Goal: Use online tool/utility: Utilize a website feature to perform a specific function

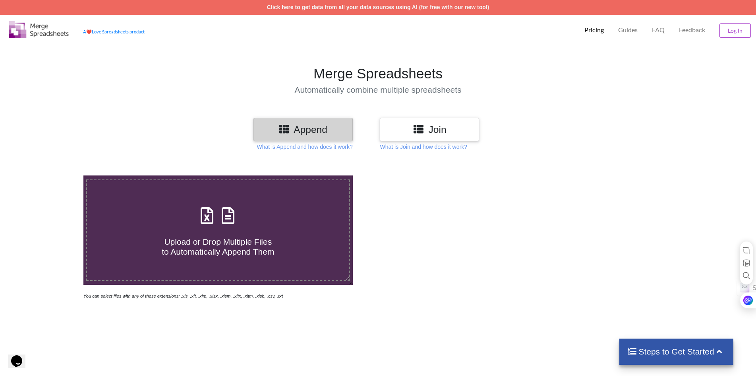
click at [291, 223] on div "Upload or Drop Multiple Files to Automatically Append Them" at bounding box center [218, 230] width 262 height 54
click at [54, 175] on input "Upload or Drop Multiple Files to Automatically Append Them" at bounding box center [54, 175] width 0 height 0
type input "C:\fakepath\1 Ümumi iqtisadiyyat 2024.xlsx"
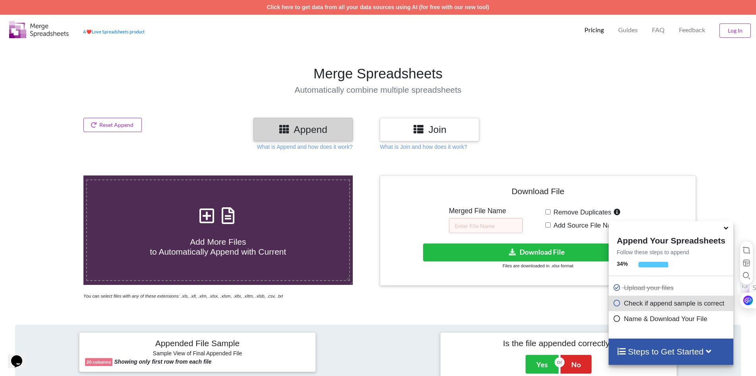
click at [446, 130] on h3 "Join" at bounding box center [429, 130] width 87 height 12
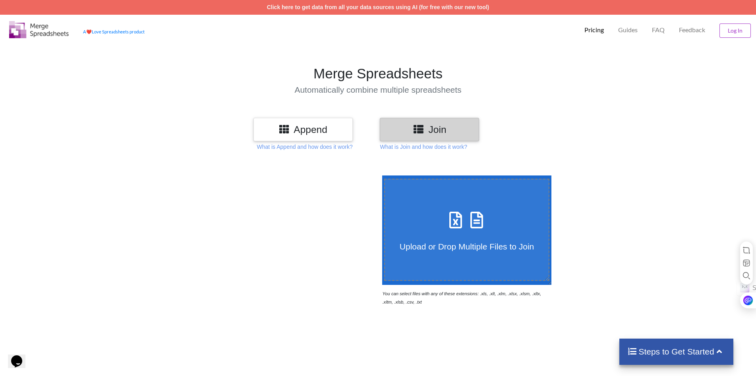
click at [525, 217] on div "Upload or Drop Multiple Files to Join" at bounding box center [467, 228] width 164 height 43
click at [380, 175] on input "Upload or Drop Multiple Files to Join" at bounding box center [380, 175] width 0 height 0
type input "C:\fakepath\1 Ümumi iqtisadiyyat 2024.xlsx"
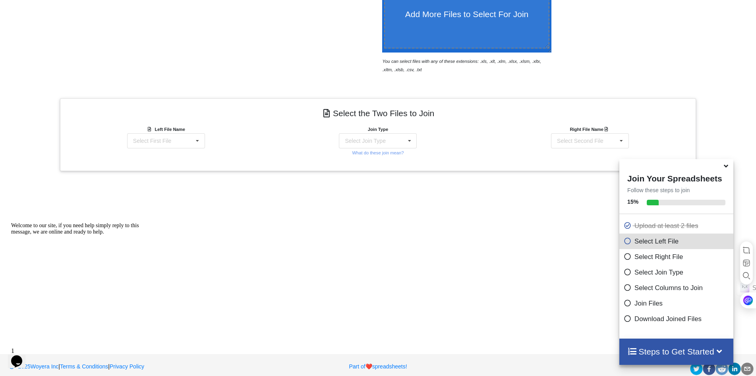
scroll to position [239, 0]
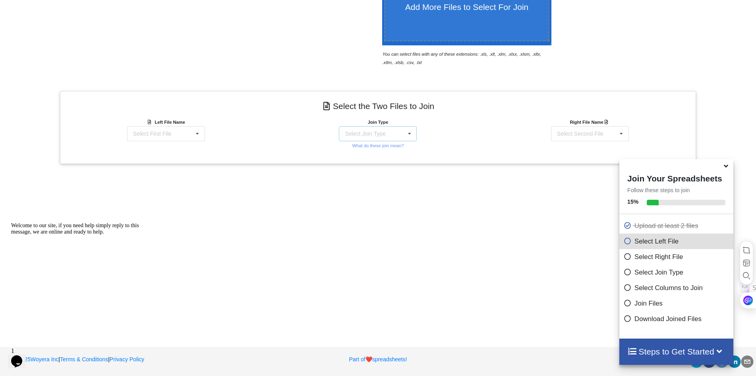
click at [397, 135] on div "Select Join Type INNER JOIN LEFT JOIN RIGHT JOIN FULL JOIN" at bounding box center [378, 133] width 78 height 15
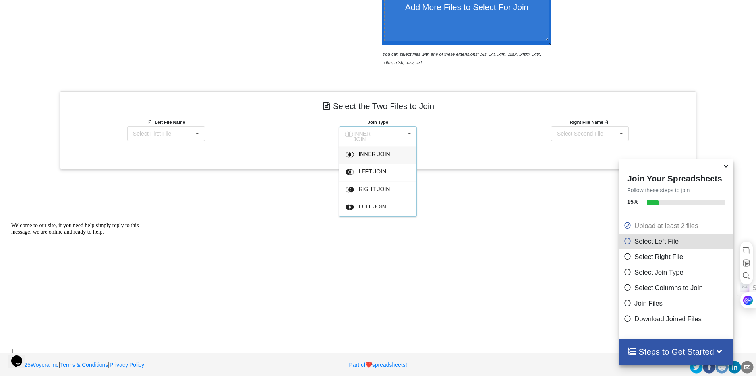
click at [491, 158] on div "Select the Two Files to Join Left File Name Select First File 1 Ümumi iqtisadiy…" at bounding box center [378, 130] width 636 height 78
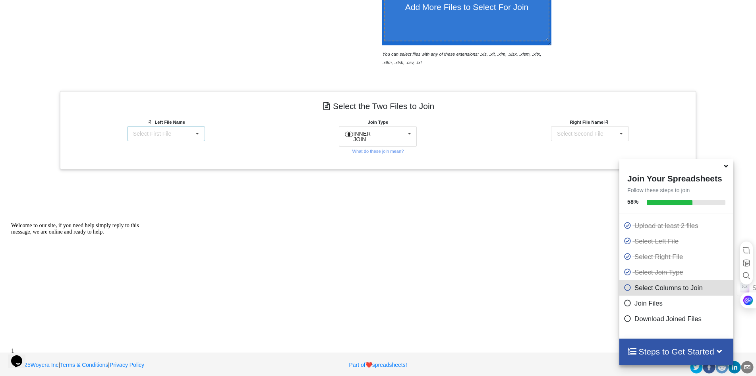
click at [198, 135] on icon at bounding box center [198, 133] width 12 height 15
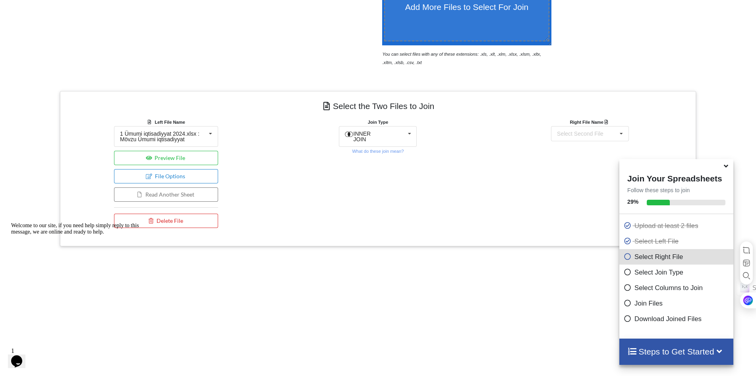
click at [299, 171] on div "Add More Files to Select For Join You can select files with any of these extens…" at bounding box center [378, 165] width 756 height 493
